Goal: Transaction & Acquisition: Download file/media

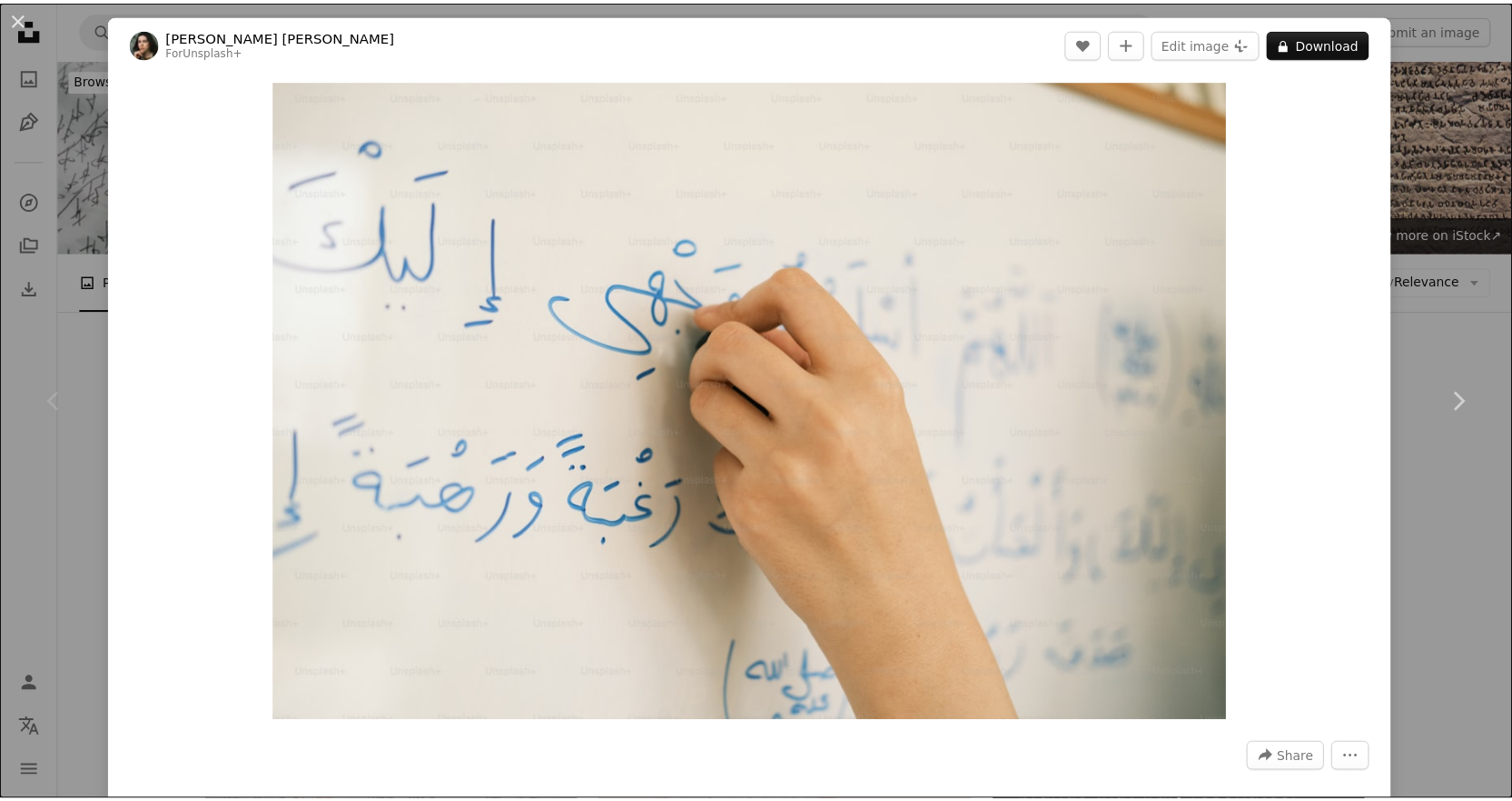
scroll to position [273, 0]
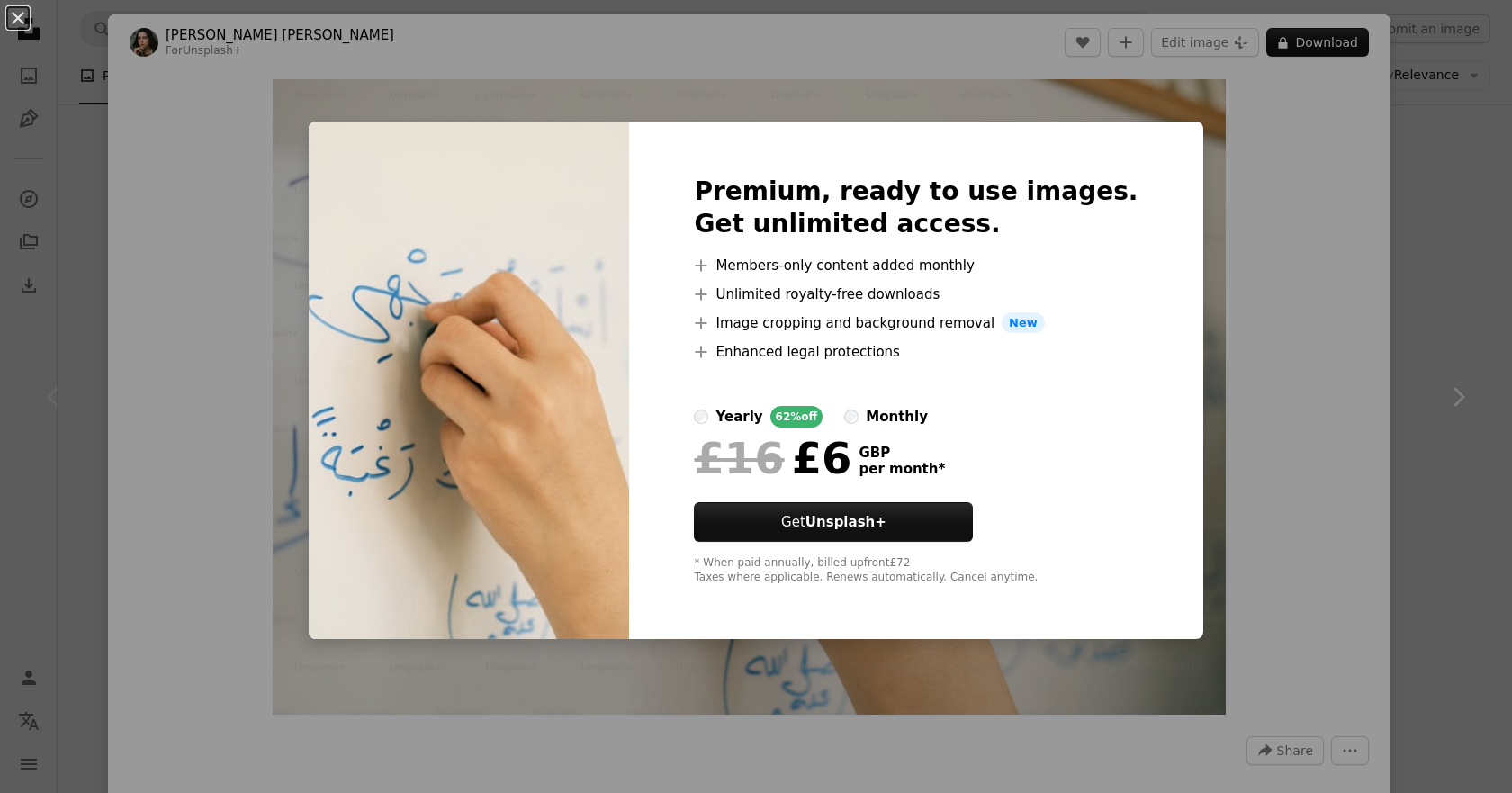
click at [1379, 380] on div "An X shape Premium, ready to use images. Get unlimited access. A plus sign Memb…" at bounding box center [756, 396] width 1512 height 793
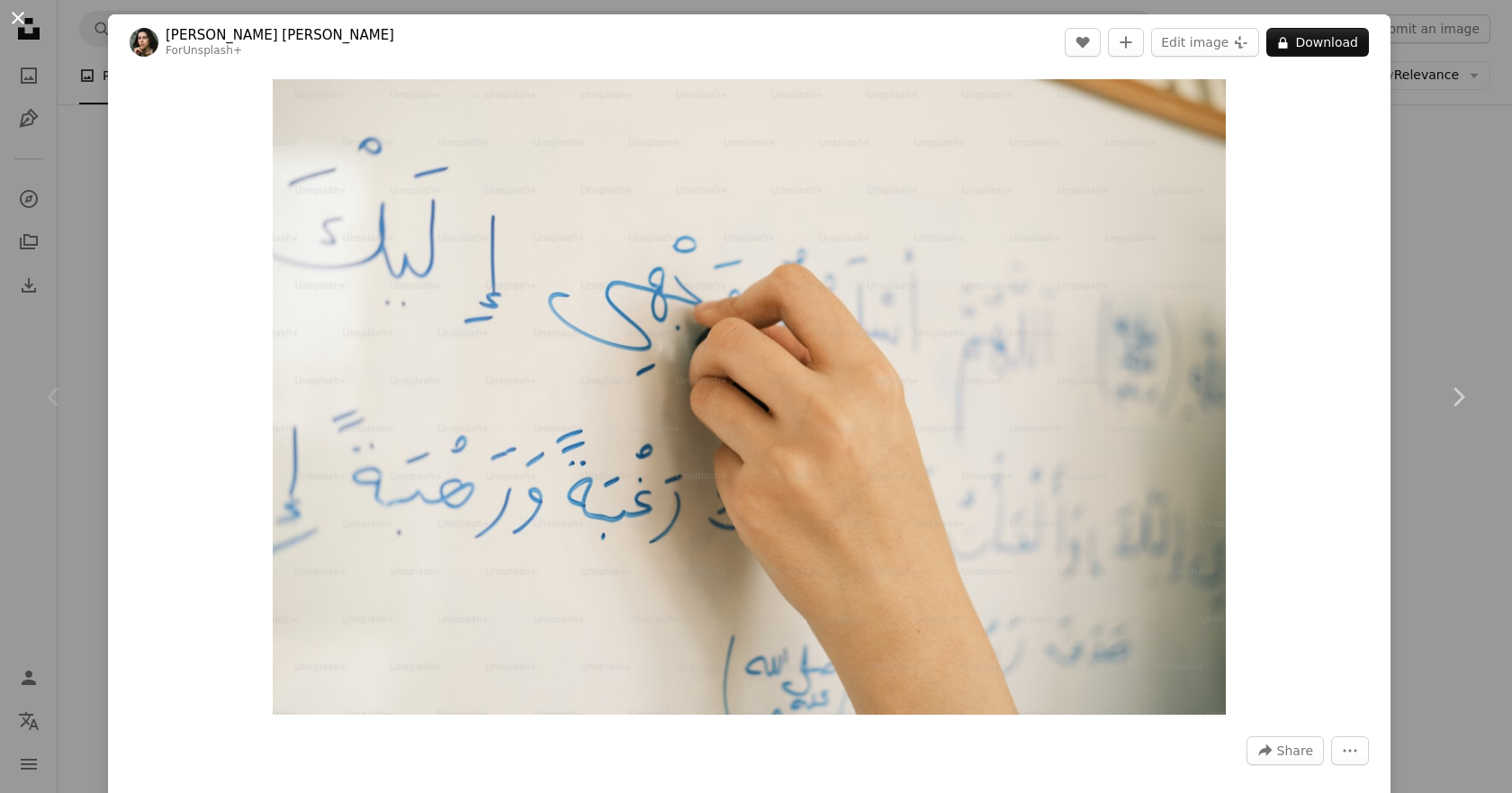
click at [21, 23] on button "An X shape" at bounding box center [18, 18] width 22 height 22
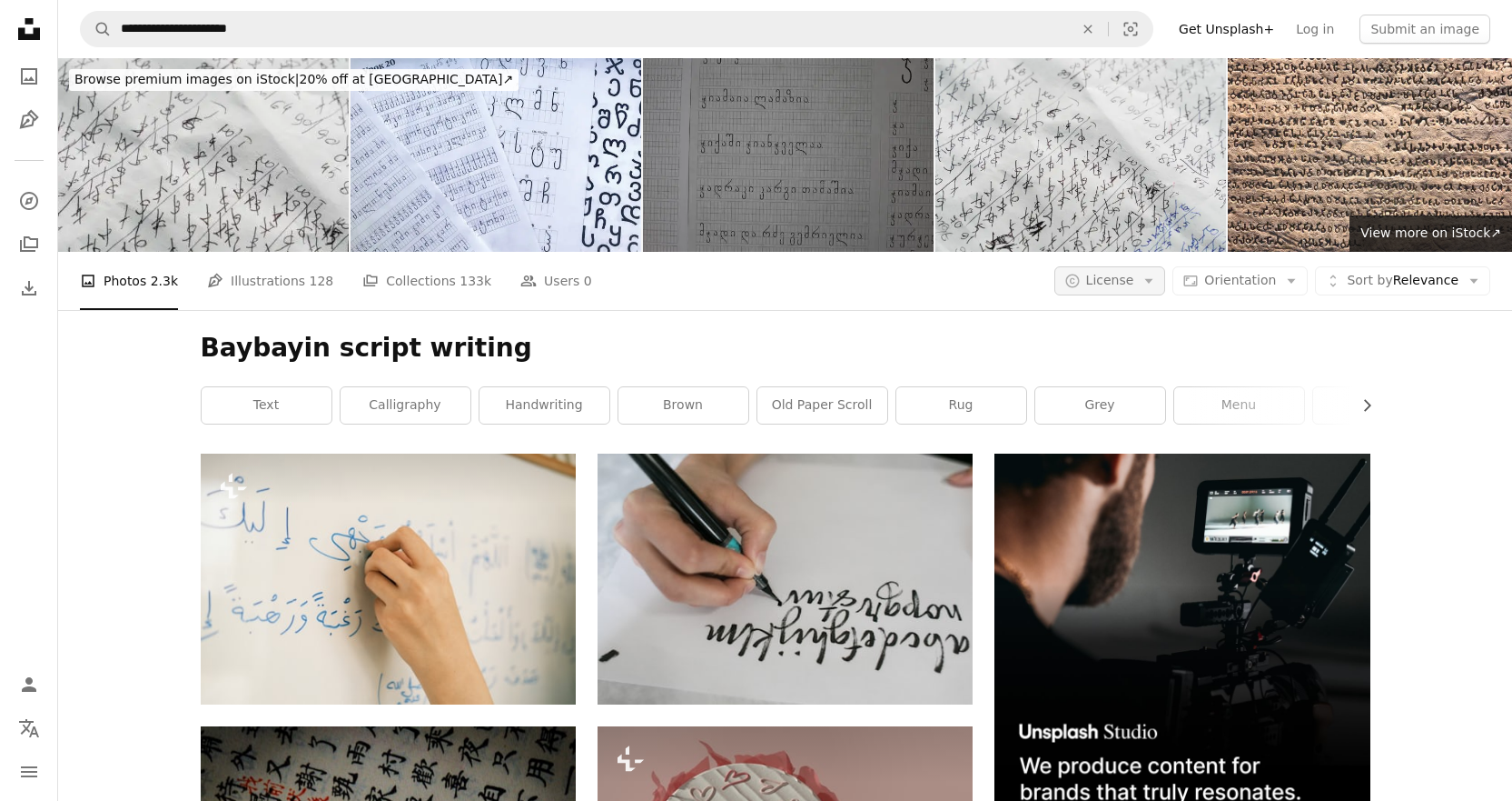
click at [1151, 285] on button "A copyright icon © License Arrow down" at bounding box center [1110, 280] width 111 height 29
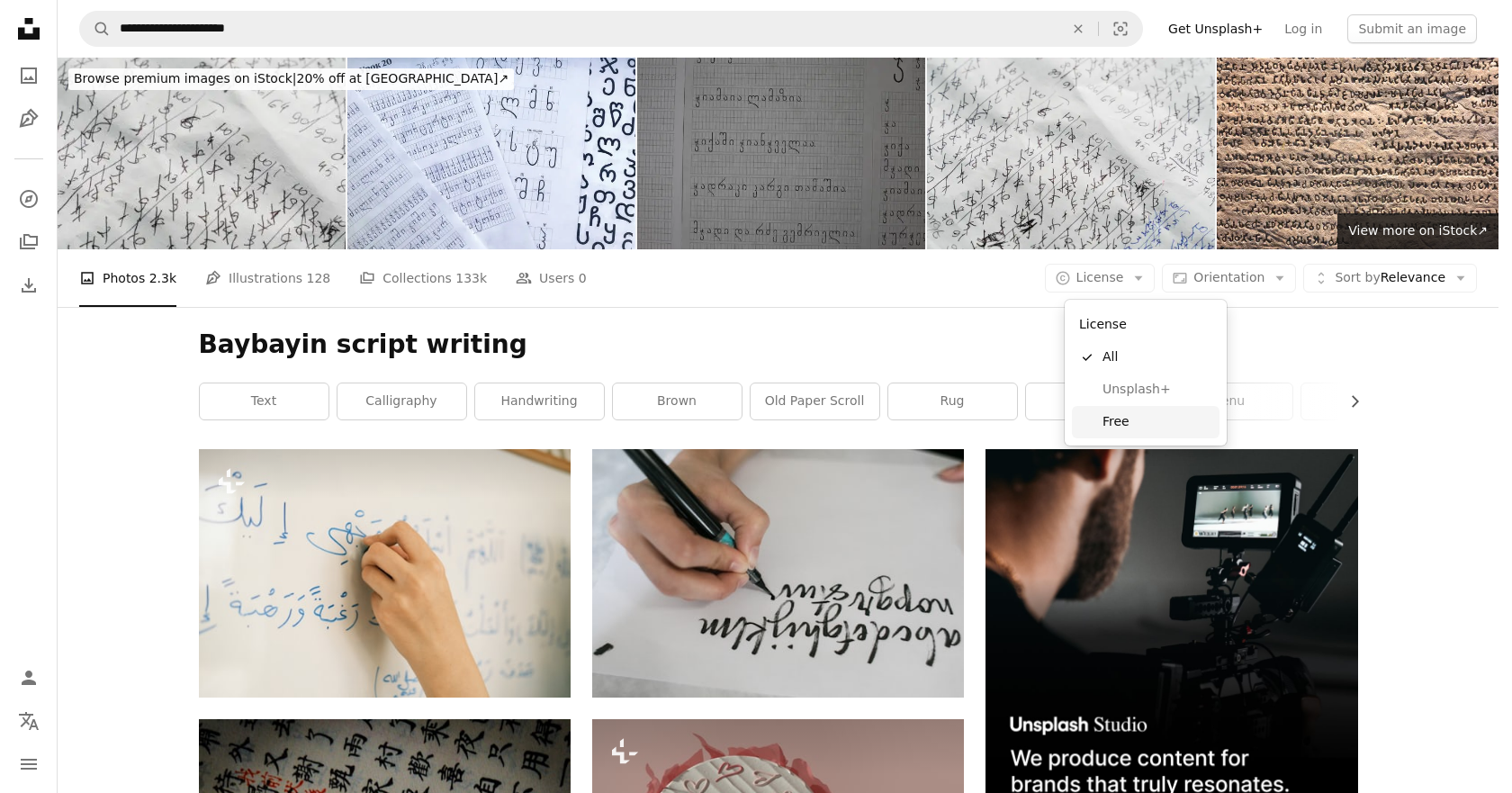
click at [1123, 420] on span "Free" at bounding box center [1156, 421] width 109 height 18
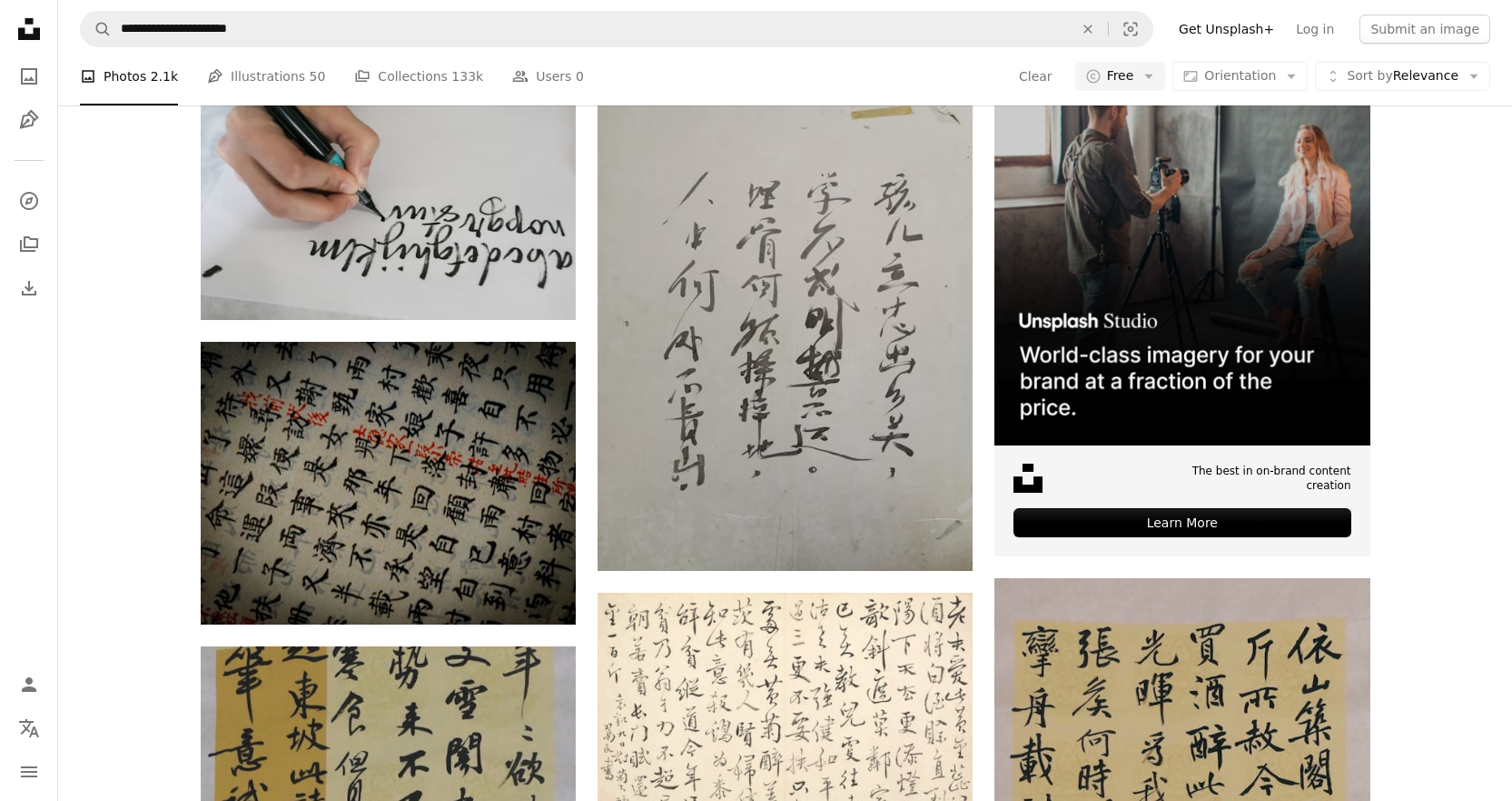
scroll to position [454, 0]
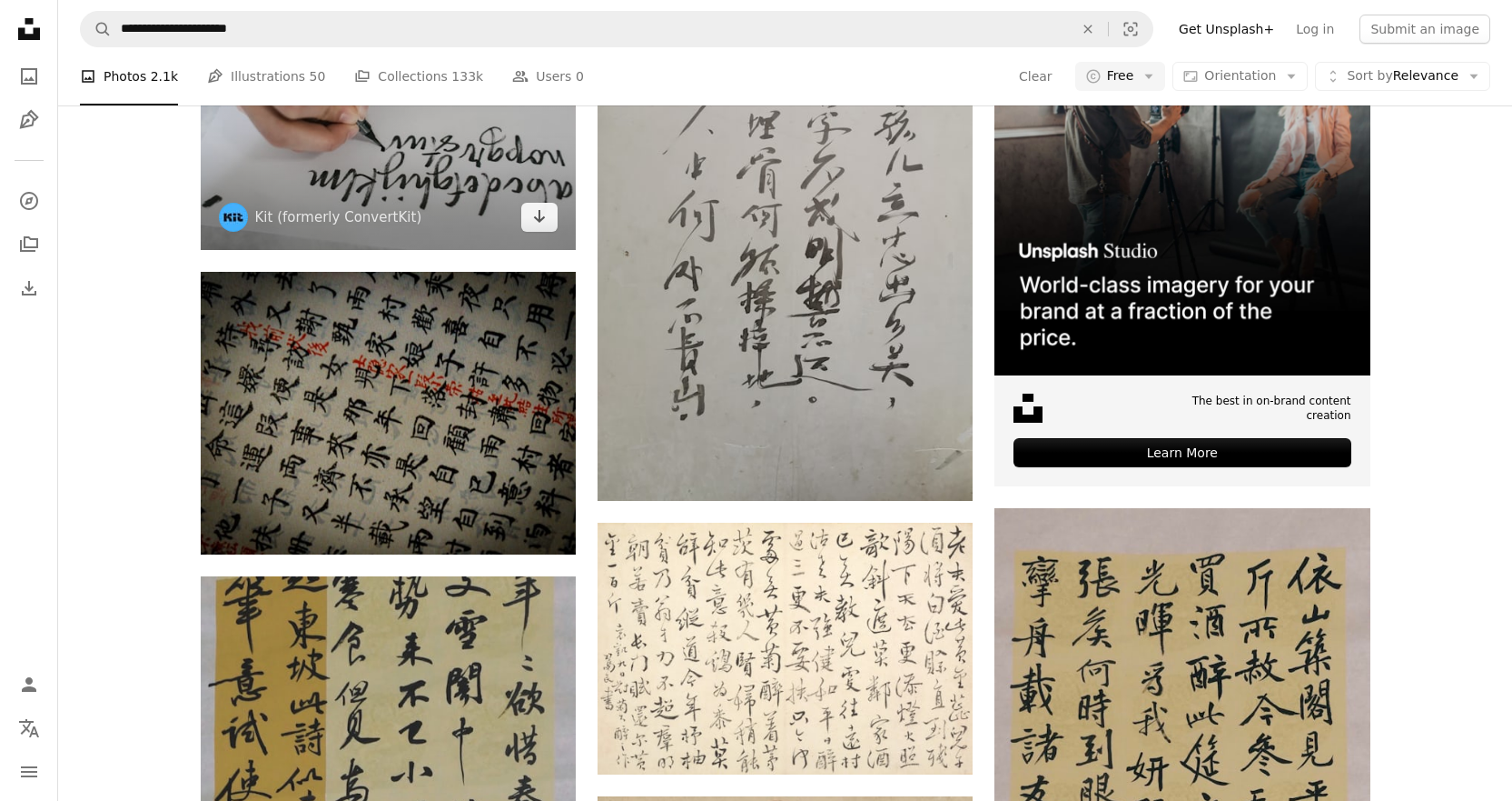
click at [433, 159] on img at bounding box center [388, 124] width 375 height 250
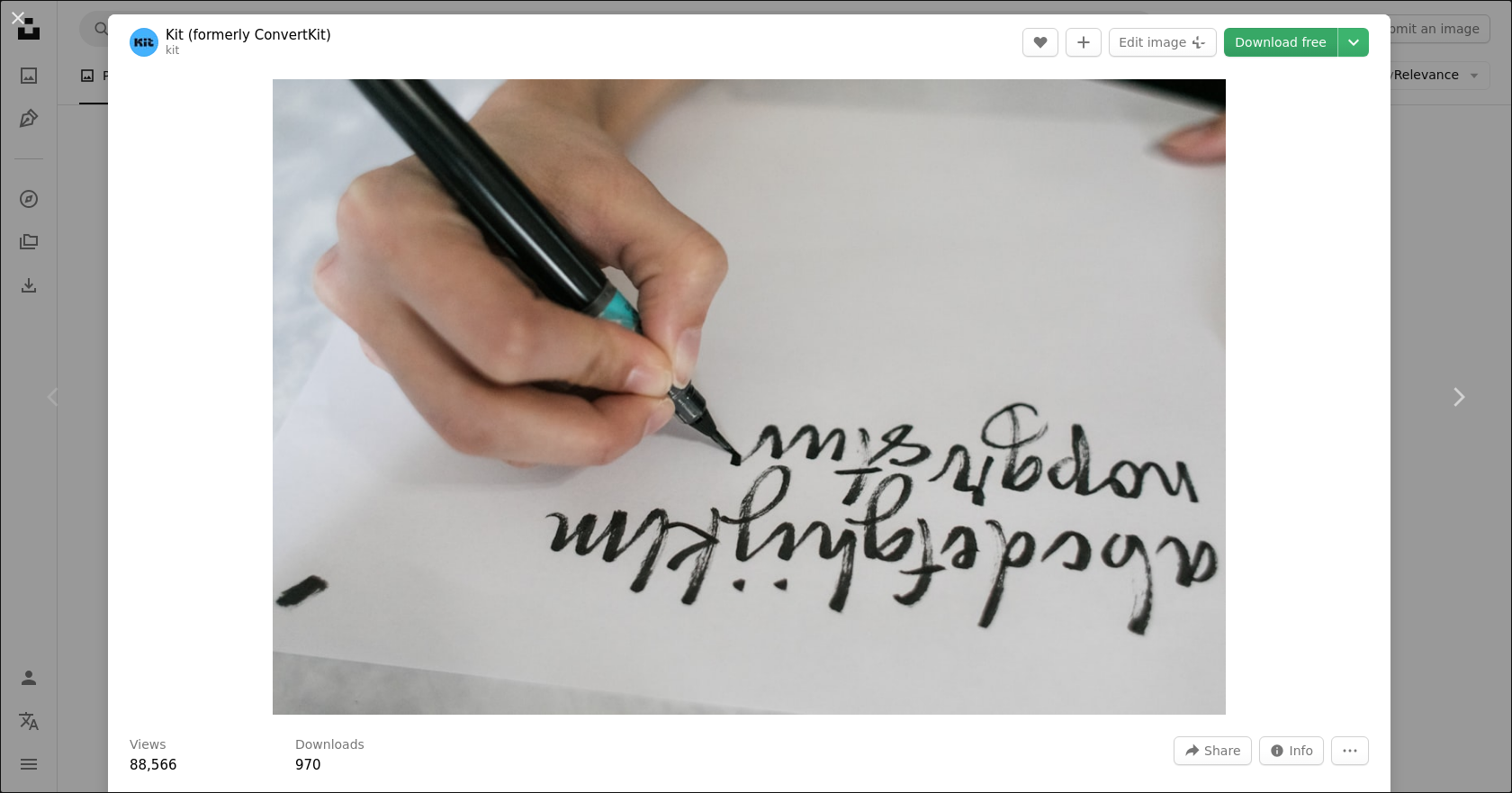
click at [1300, 38] on link "Download free" at bounding box center [1280, 42] width 113 height 29
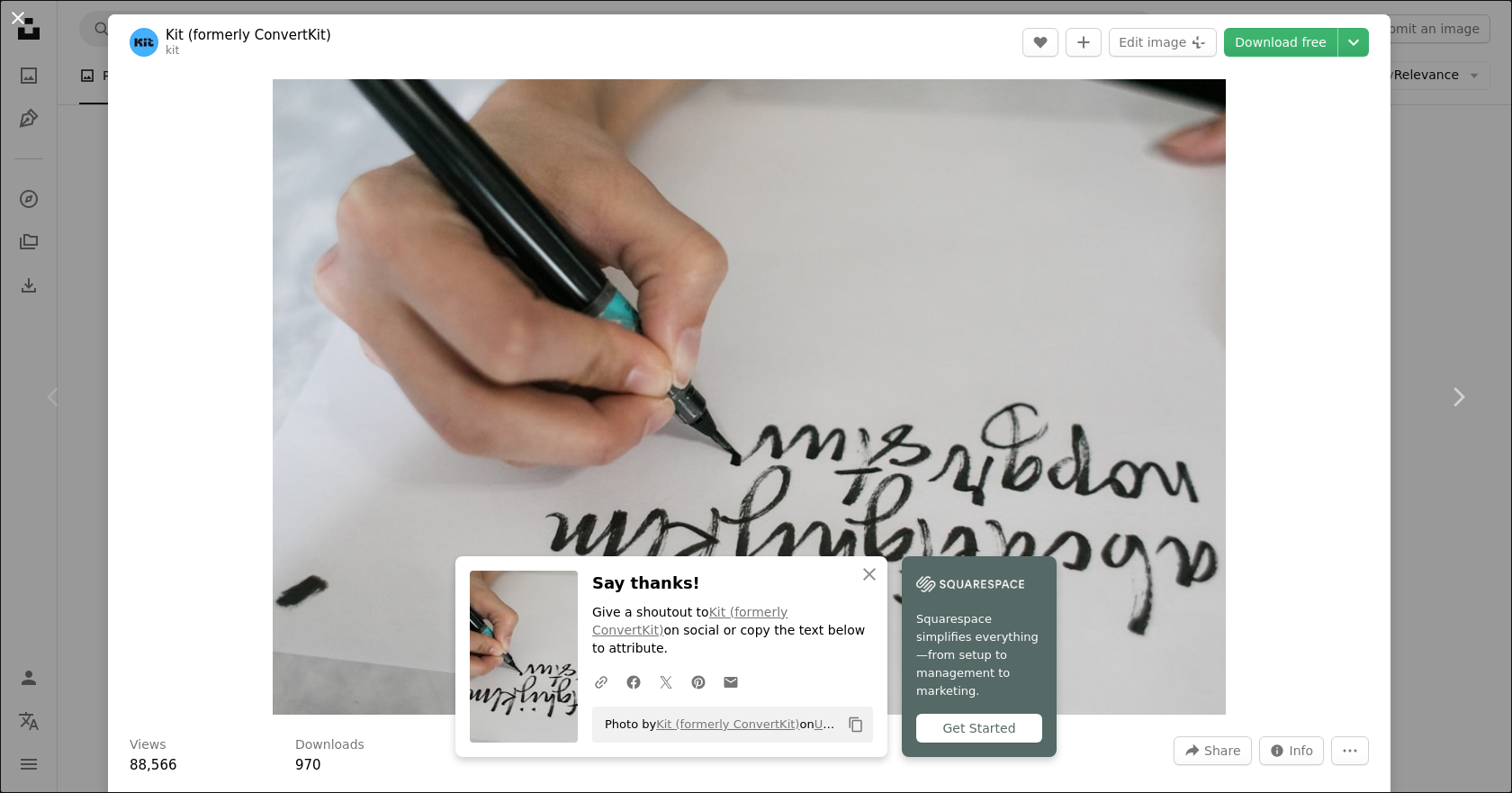
click at [24, 18] on button "An X shape" at bounding box center [18, 18] width 22 height 22
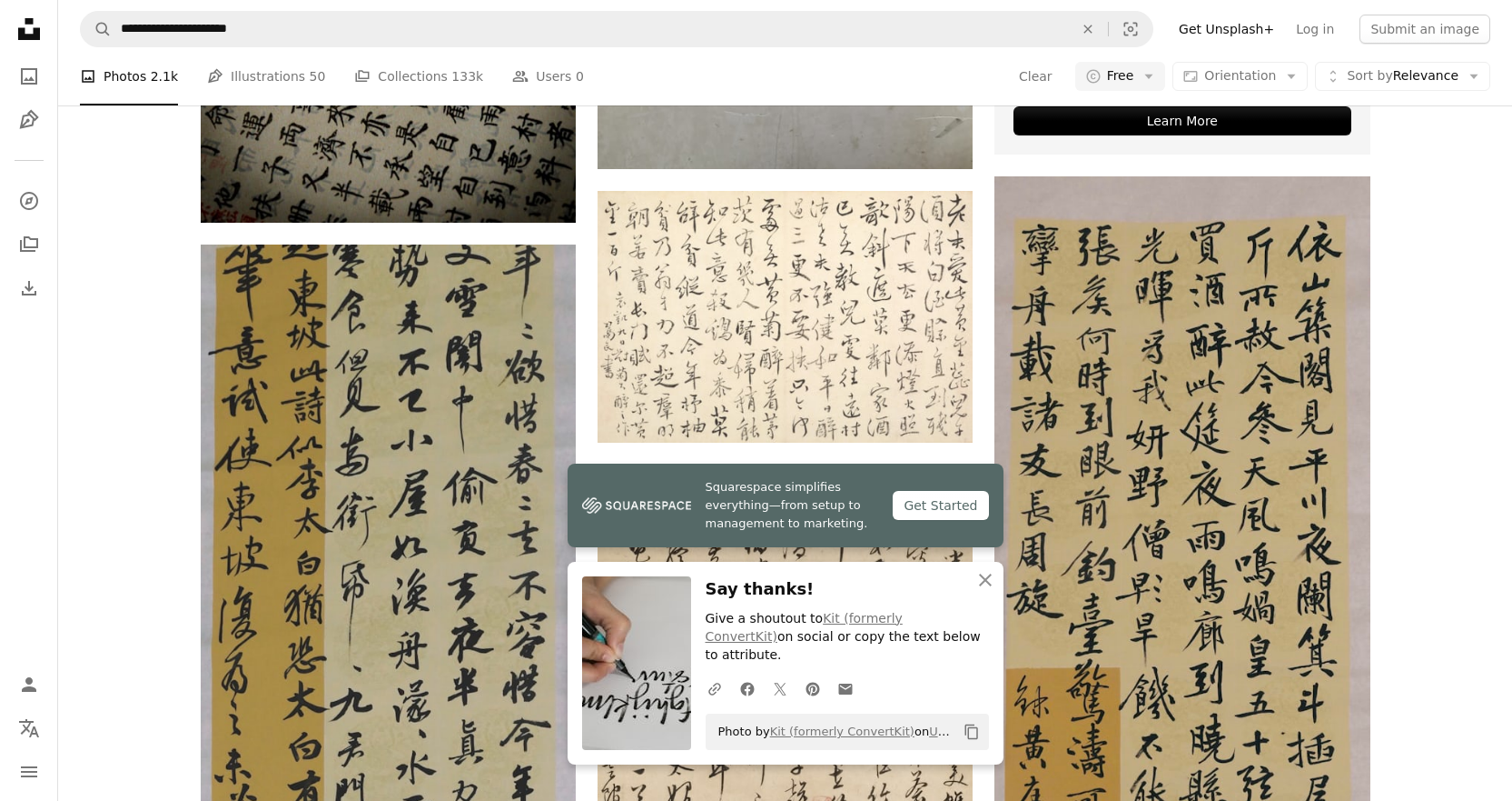
scroll to position [818, 0]
